Goal: Complete application form

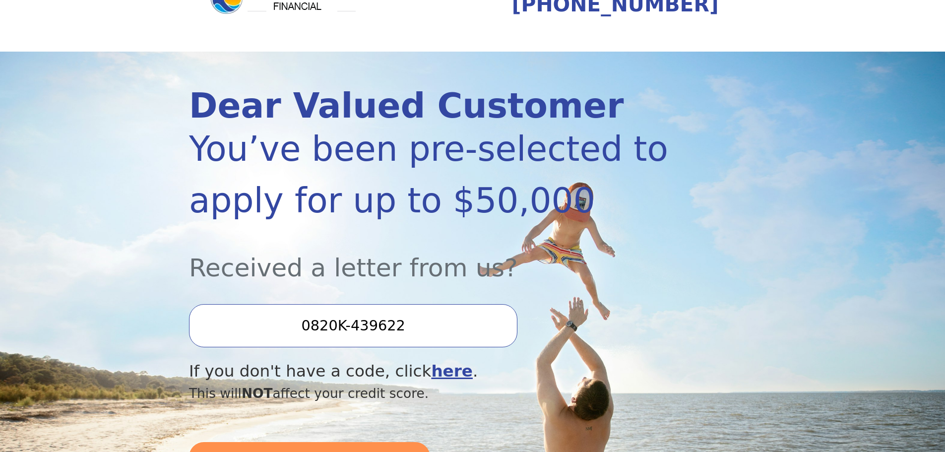
scroll to position [149, 0]
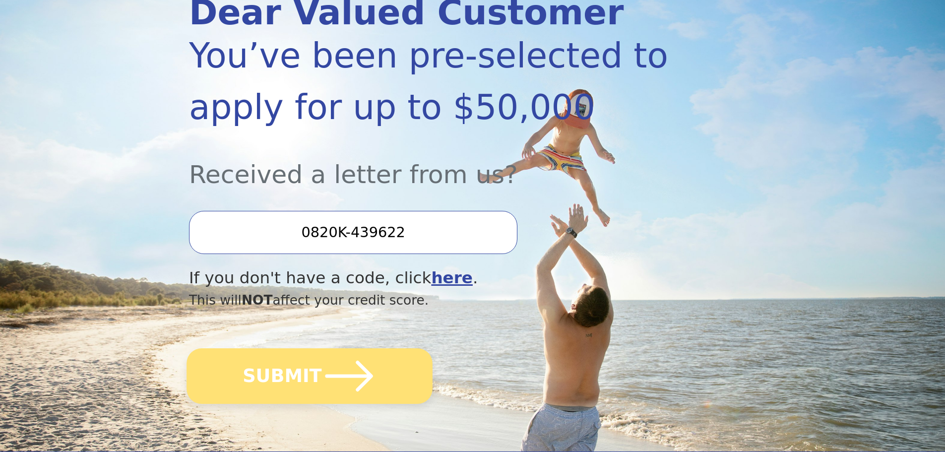
click at [307, 376] on button "SUBMIT" at bounding box center [309, 376] width 246 height 56
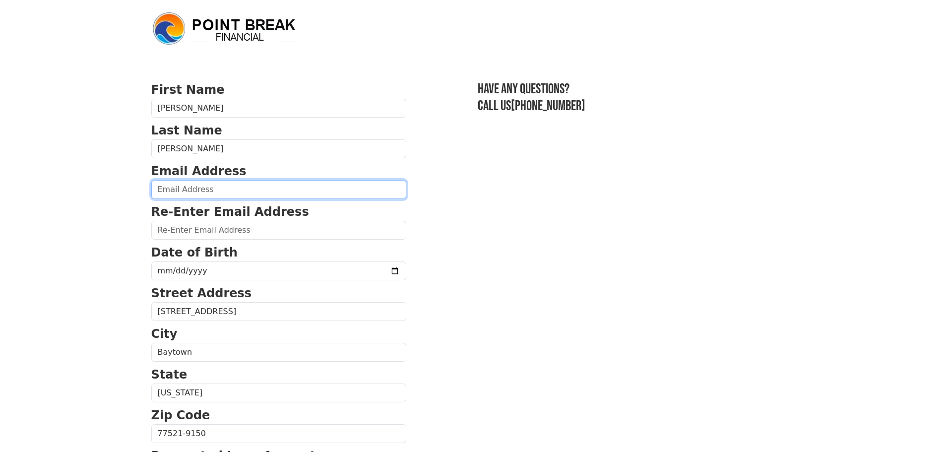
click at [232, 185] on input "email" at bounding box center [278, 189] width 255 height 19
type input "roxann.salas@gmail.com"
type input "(832) 808-5153"
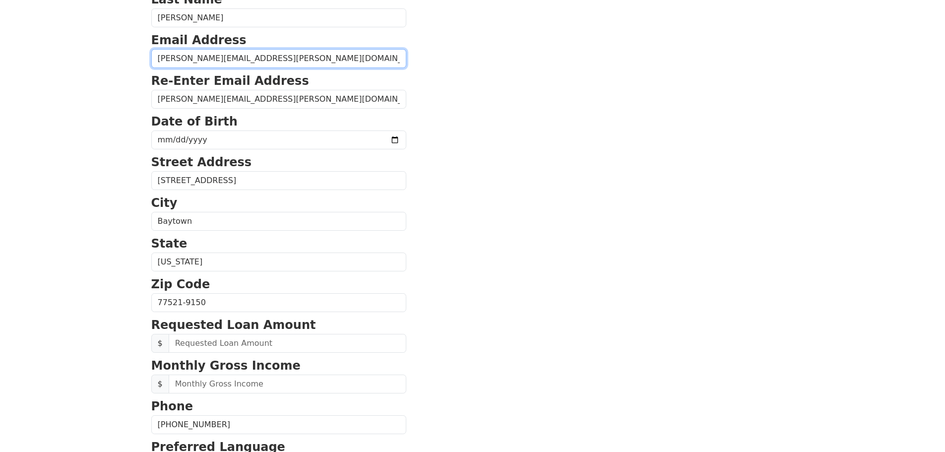
scroll to position [32, 0]
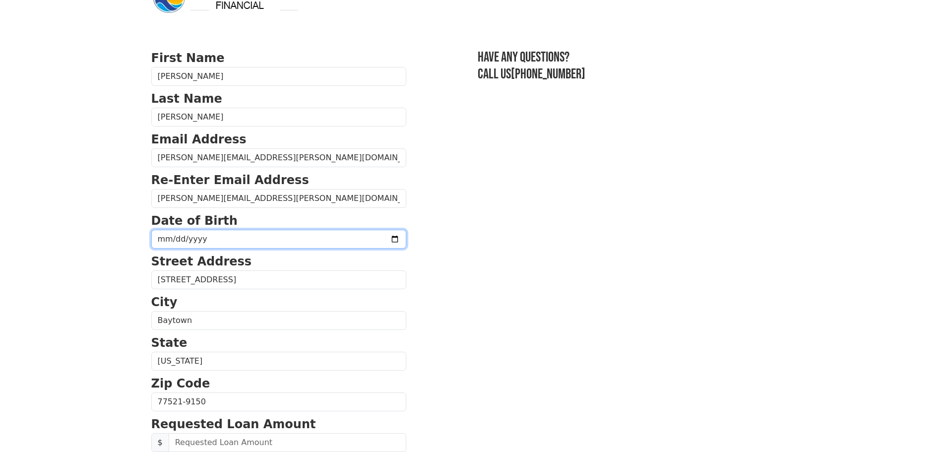
click at [369, 237] on input "date" at bounding box center [278, 239] width 255 height 19
click at [224, 235] on input "date" at bounding box center [278, 239] width 255 height 19
type input "1981-07-12"
click at [437, 261] on section "First Name Roxann Last Name Salas Email Address roxann.salas@gmail.com Re-Enter…" at bounding box center [472, 402] width 643 height 707
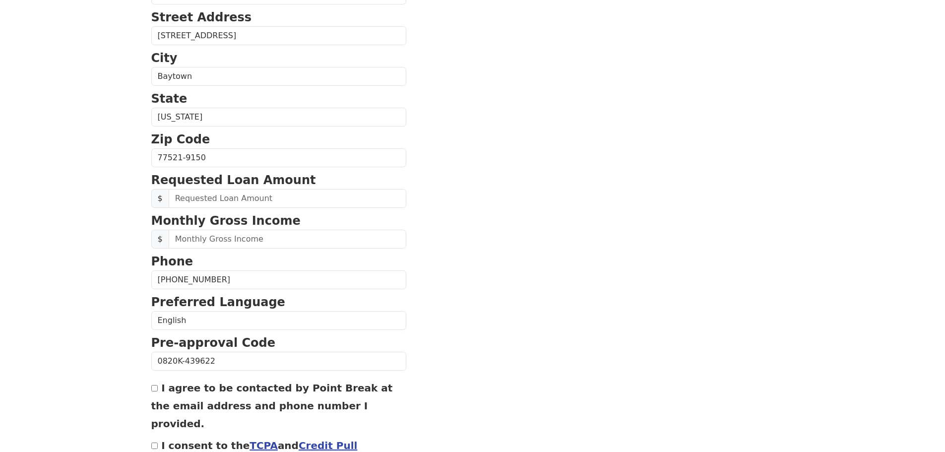
scroll to position [280, 0]
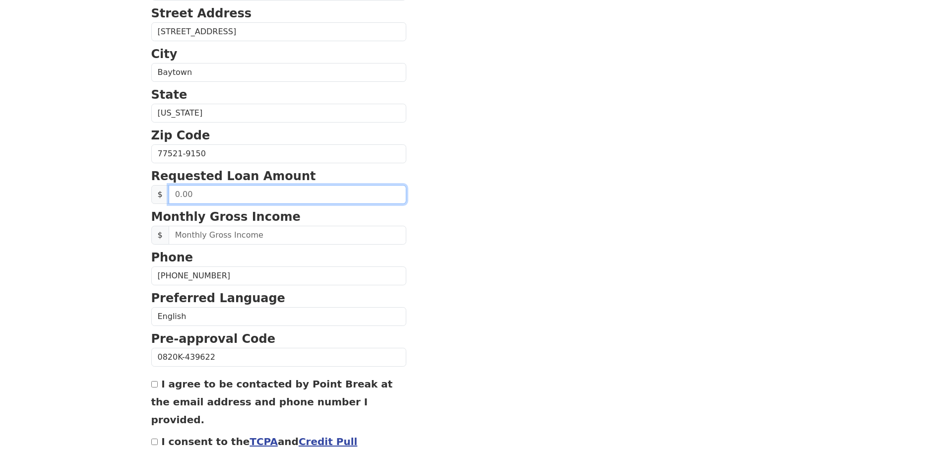
click at [246, 191] on input "text" at bounding box center [287, 194] width 237 height 19
type input "10,000.00"
click at [514, 209] on section "First Name Roxann Last Name Salas Email Address roxann.salas@gmail.com Re-Enter…" at bounding box center [472, 154] width 643 height 707
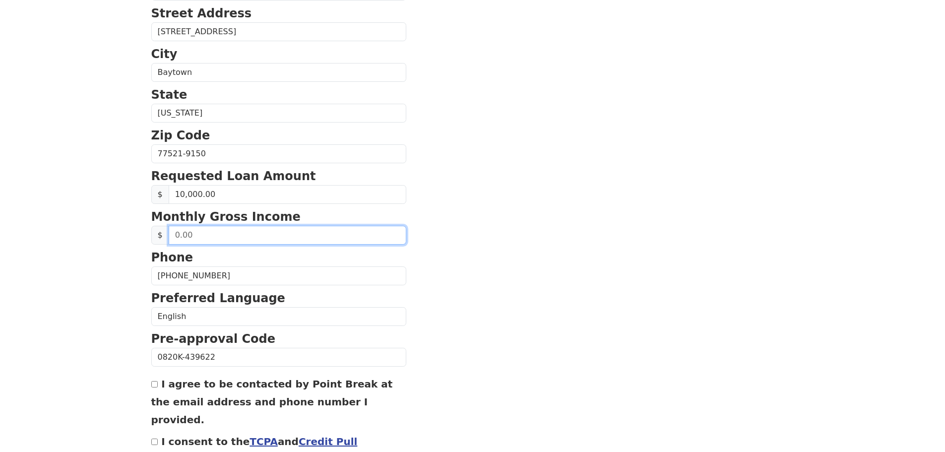
click at [281, 234] on input "text" at bounding box center [287, 235] width 237 height 19
type input "11,666.00"
click at [465, 171] on section "First Name Roxann Last Name Salas Email Address roxann.salas@gmail.com Re-Enter…" at bounding box center [472, 154] width 643 height 707
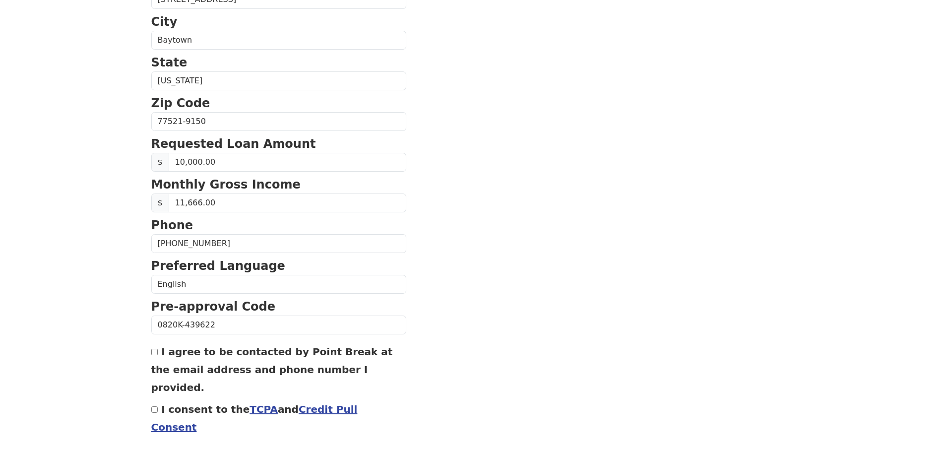
scroll to position [338, 0]
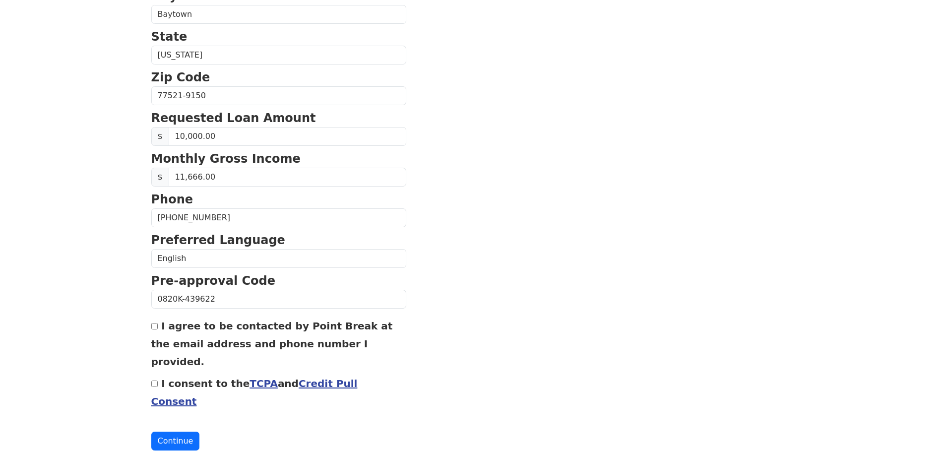
click at [155, 326] on input "I agree to be contacted by Point Break at the email address and phone number I …" at bounding box center [154, 326] width 6 height 6
checkbox input "true"
click at [154, 380] on input "I consent to the TCPA and Credit Pull Consent" at bounding box center [154, 383] width 6 height 6
checkbox input "true"
click at [173, 431] on button "Continue" at bounding box center [175, 440] width 49 height 19
